Goal: Task Accomplishment & Management: Use online tool/utility

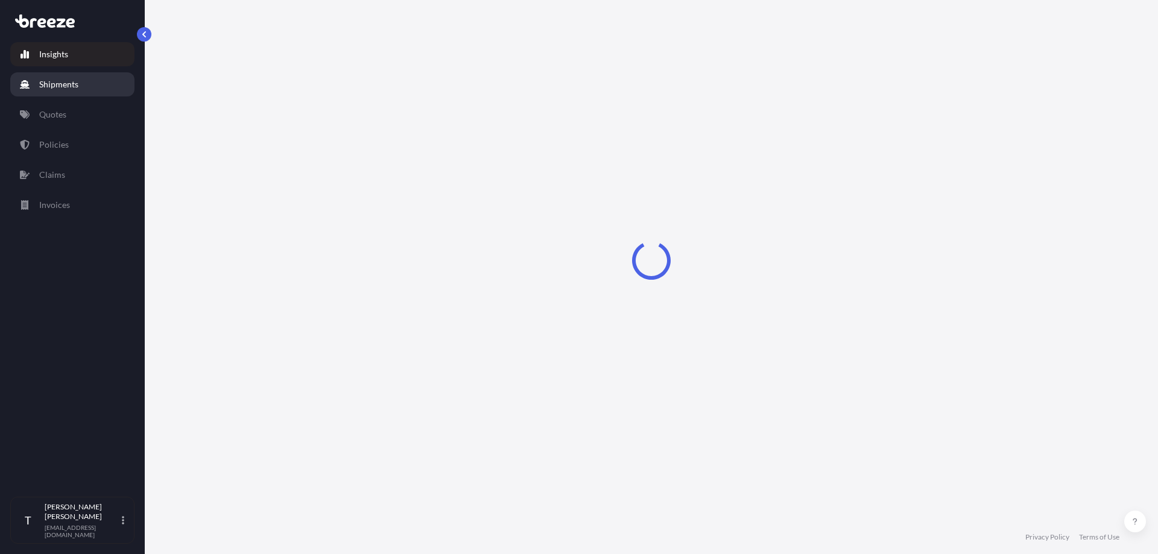
select select "2025"
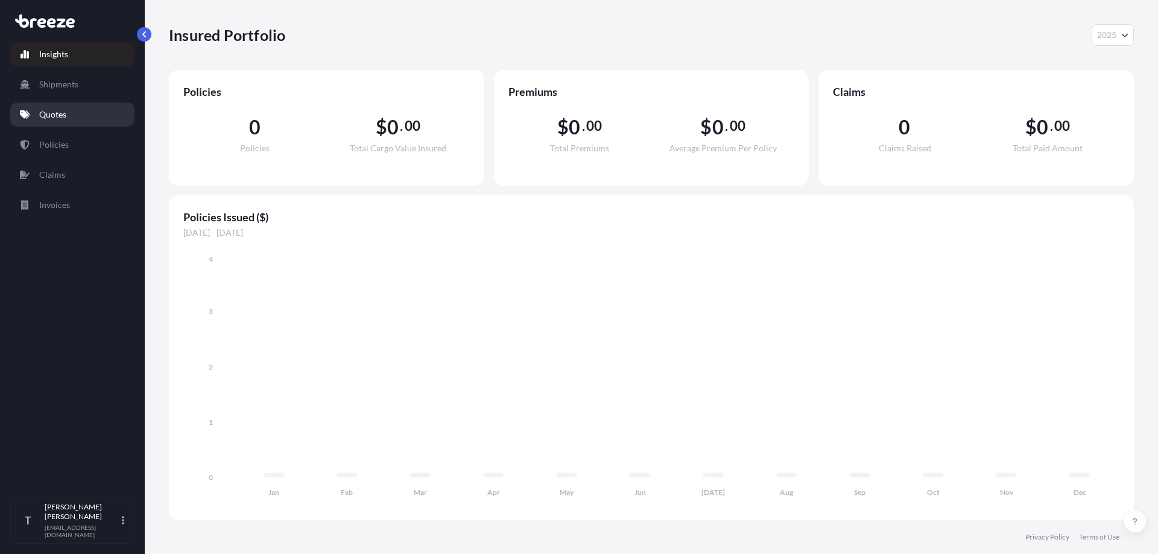
click at [68, 111] on link "Quotes" at bounding box center [72, 114] width 124 height 24
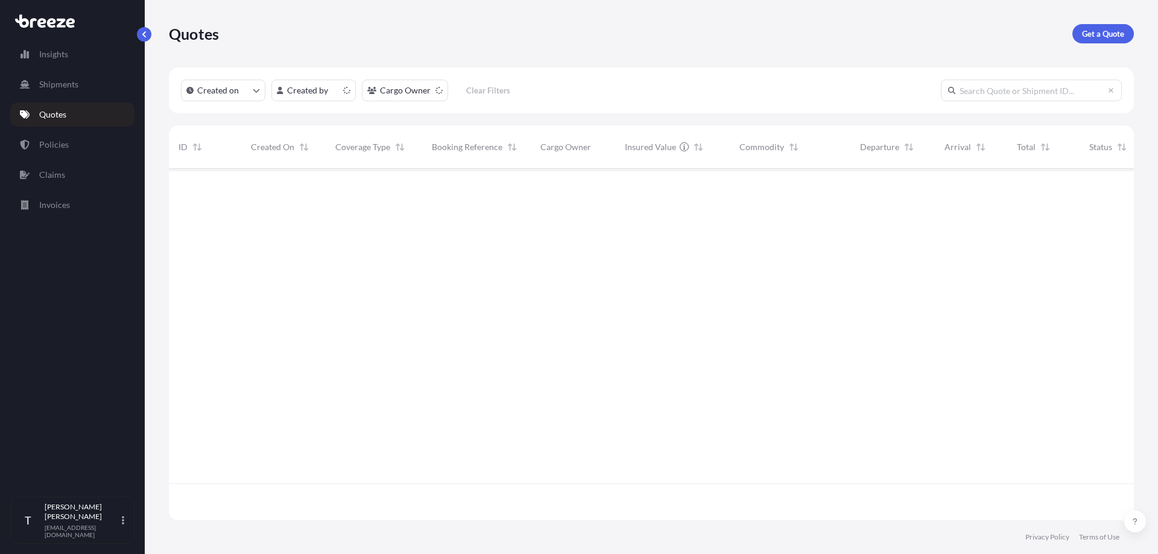
scroll to position [349, 956]
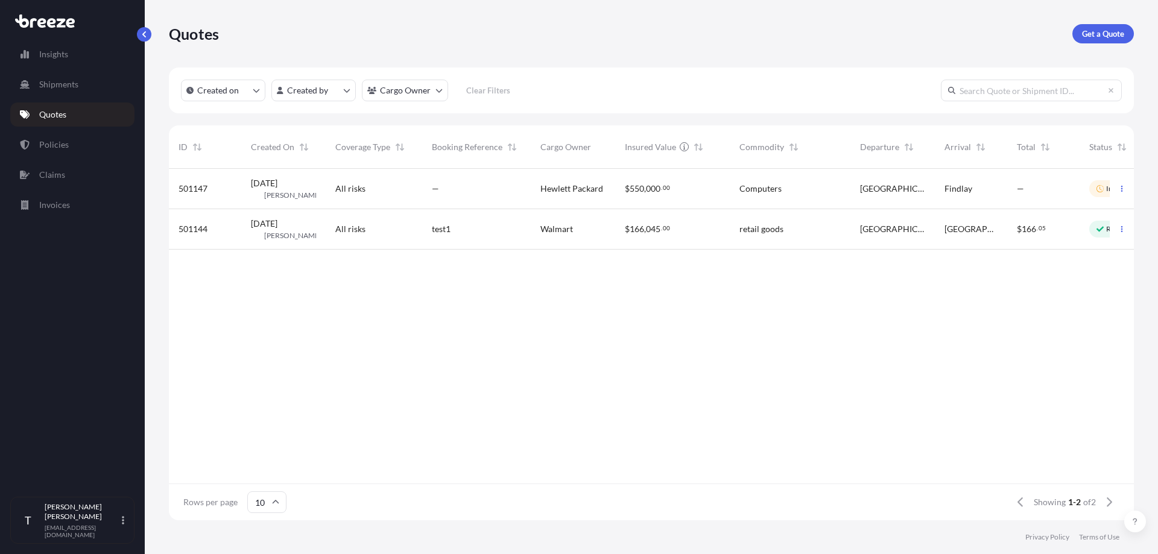
click at [1101, 187] on icon at bounding box center [1099, 188] width 7 height 7
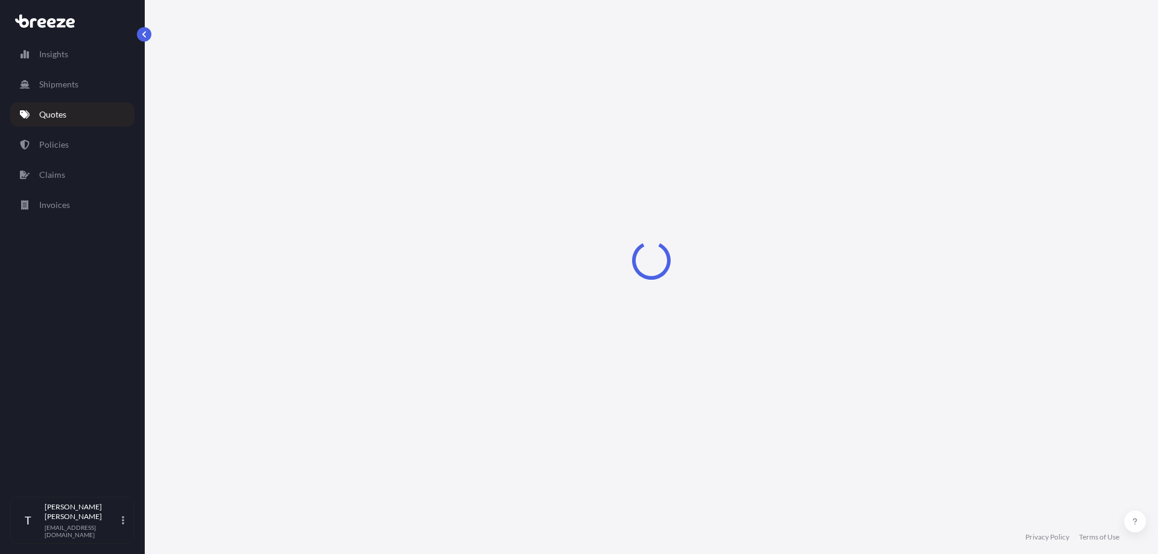
select select "Road"
select select "2"
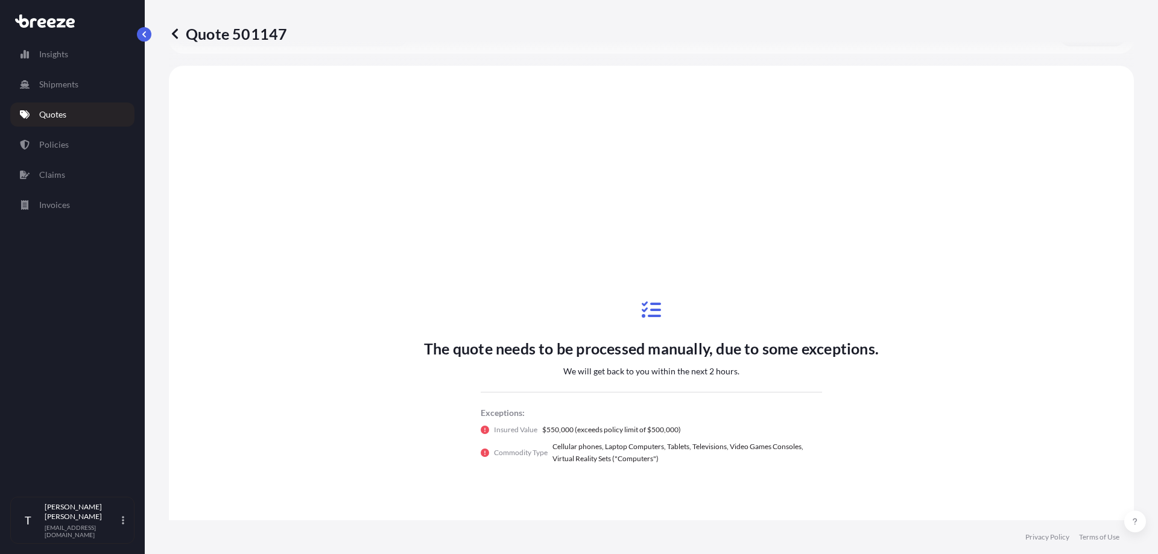
scroll to position [438, 0]
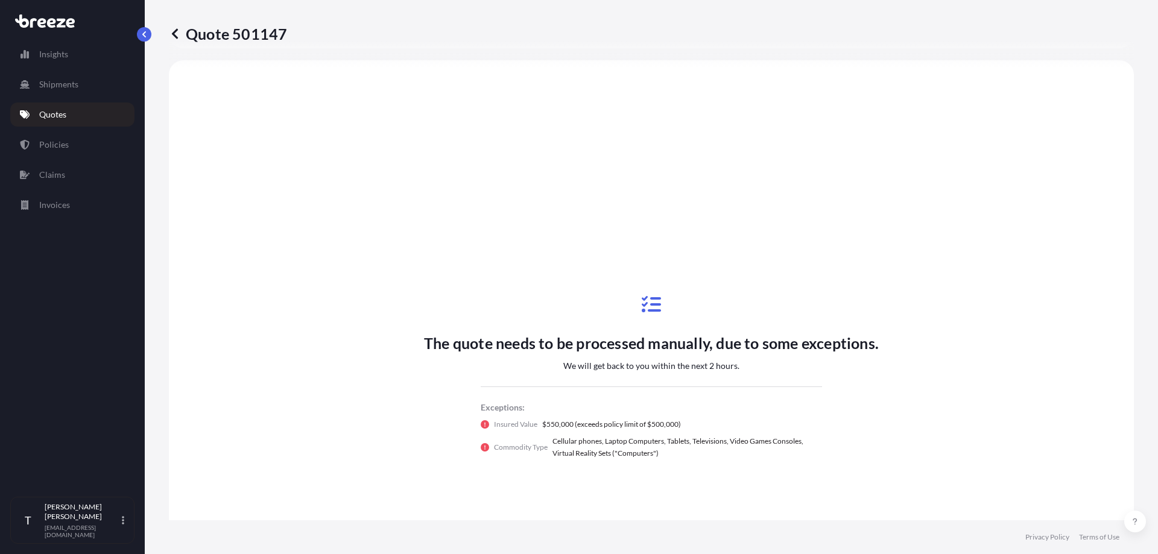
click at [480, 447] on icon at bounding box center [484, 447] width 8 height 8
click at [480, 424] on icon at bounding box center [484, 424] width 8 height 8
click at [449, 420] on div "The quote needs to be processed manually, due to some exceptions. We will get b…" at bounding box center [651, 376] width 455 height 181
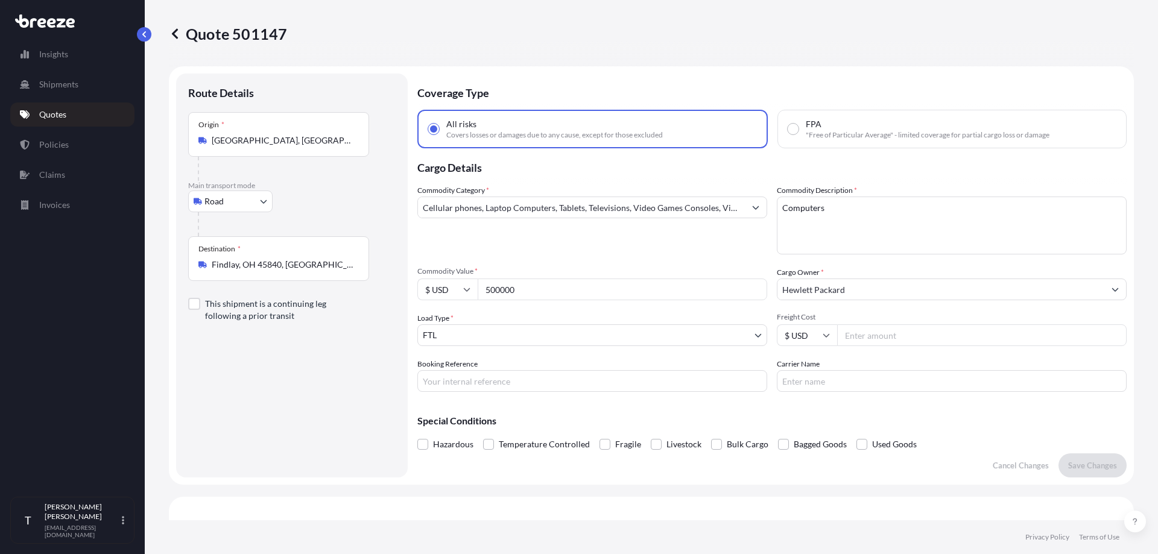
scroll to position [0, 0]
click at [362, 391] on div "Route Details Place of loading Road Road Rail Origin * [GEOGRAPHIC_DATA], [GEOG…" at bounding box center [291, 277] width 207 height 380
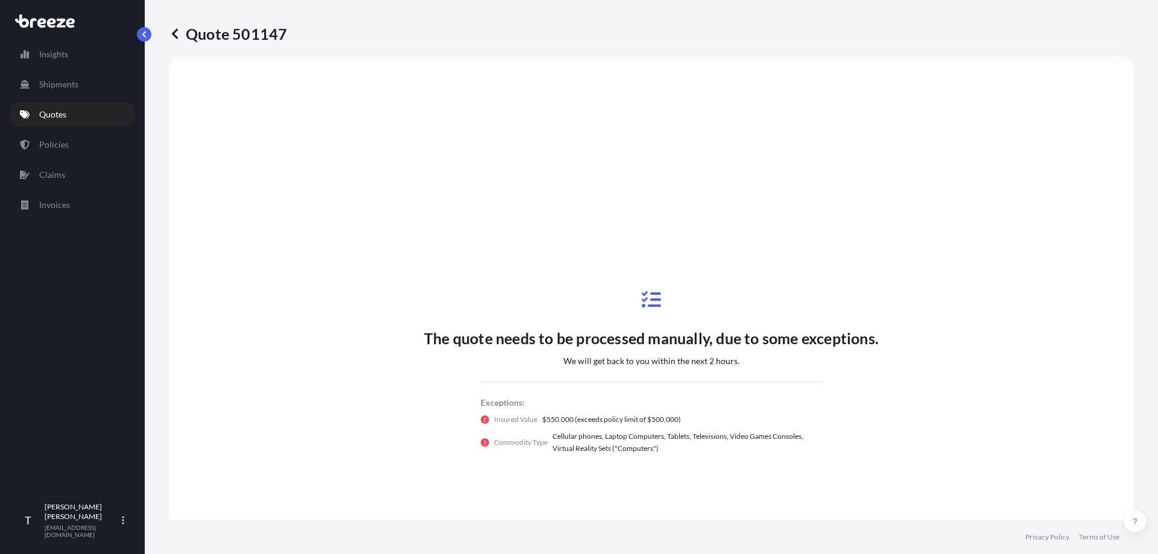
scroll to position [543, 0]
